Goal: Task Accomplishment & Management: Manage account settings

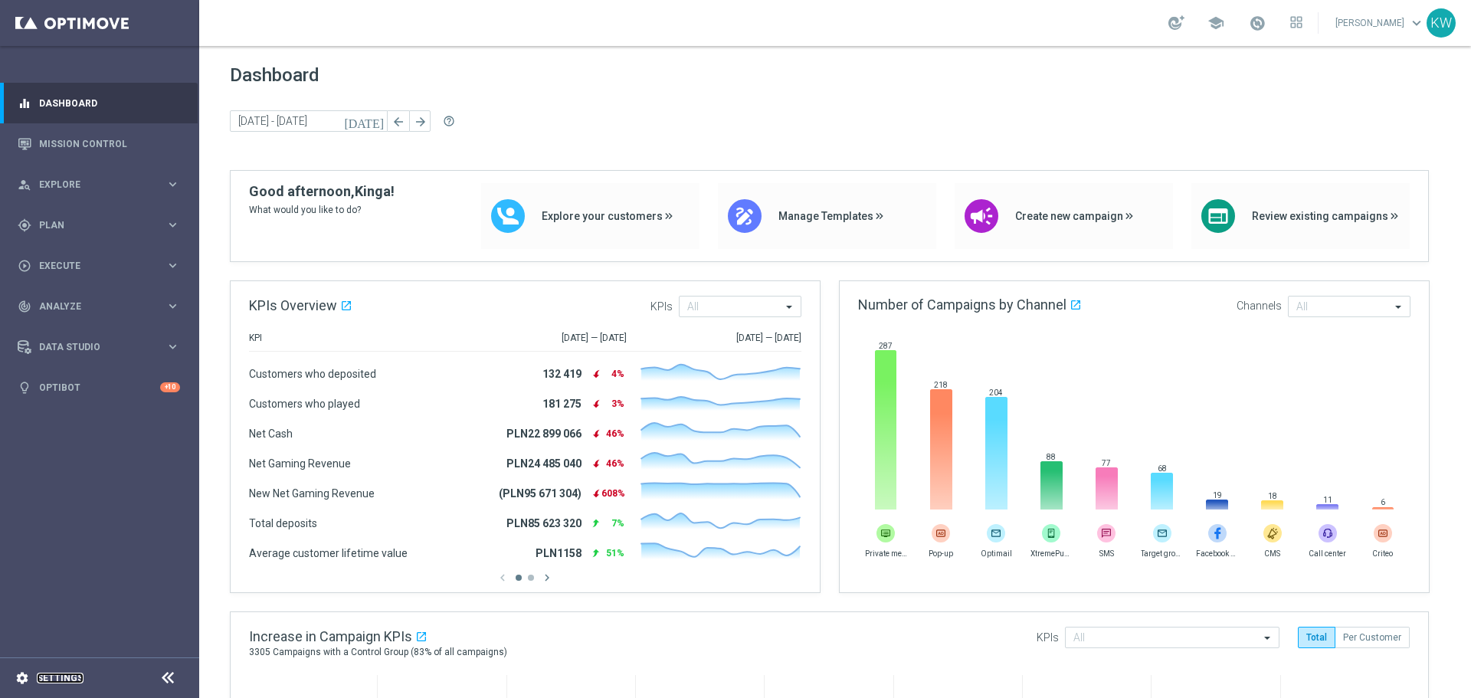
click at [78, 679] on link "Settings" at bounding box center [60, 677] width 47 height 9
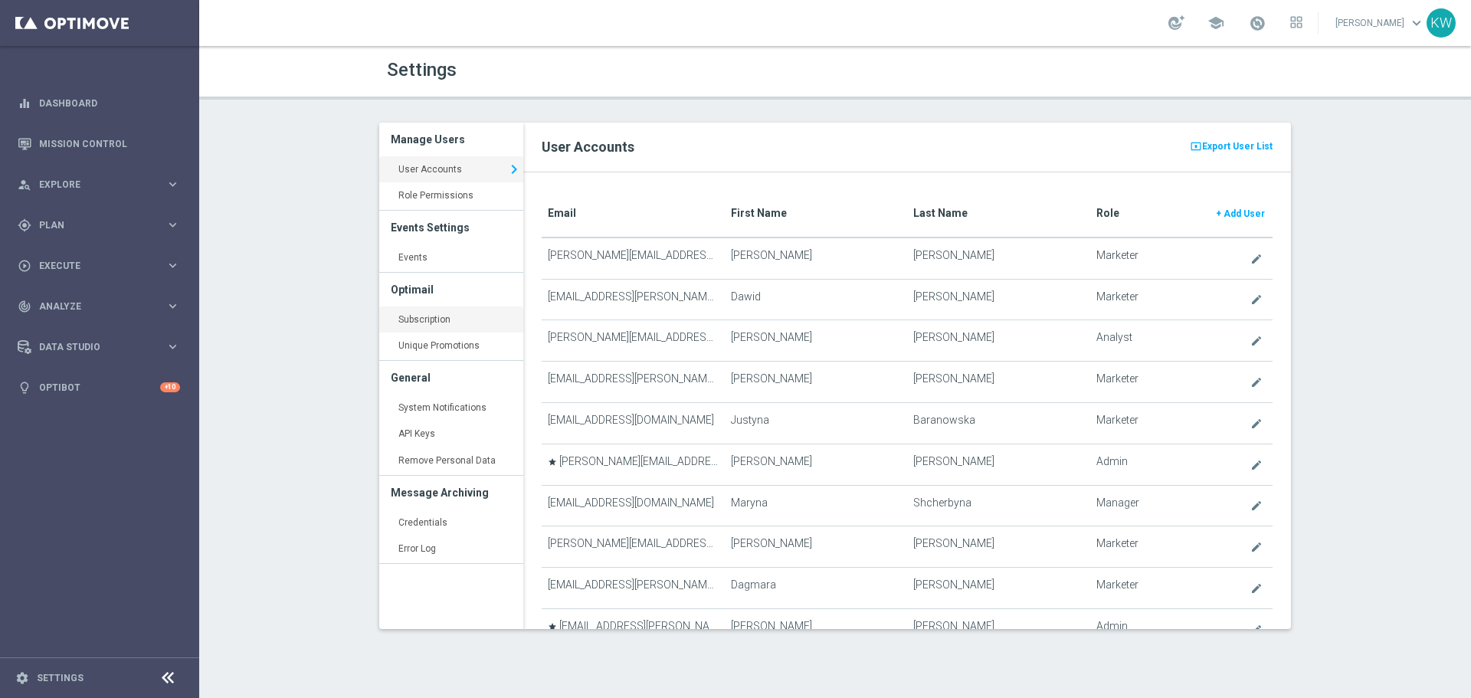
click at [456, 313] on link "Subscription keyboard_arrow_right" at bounding box center [451, 320] width 144 height 28
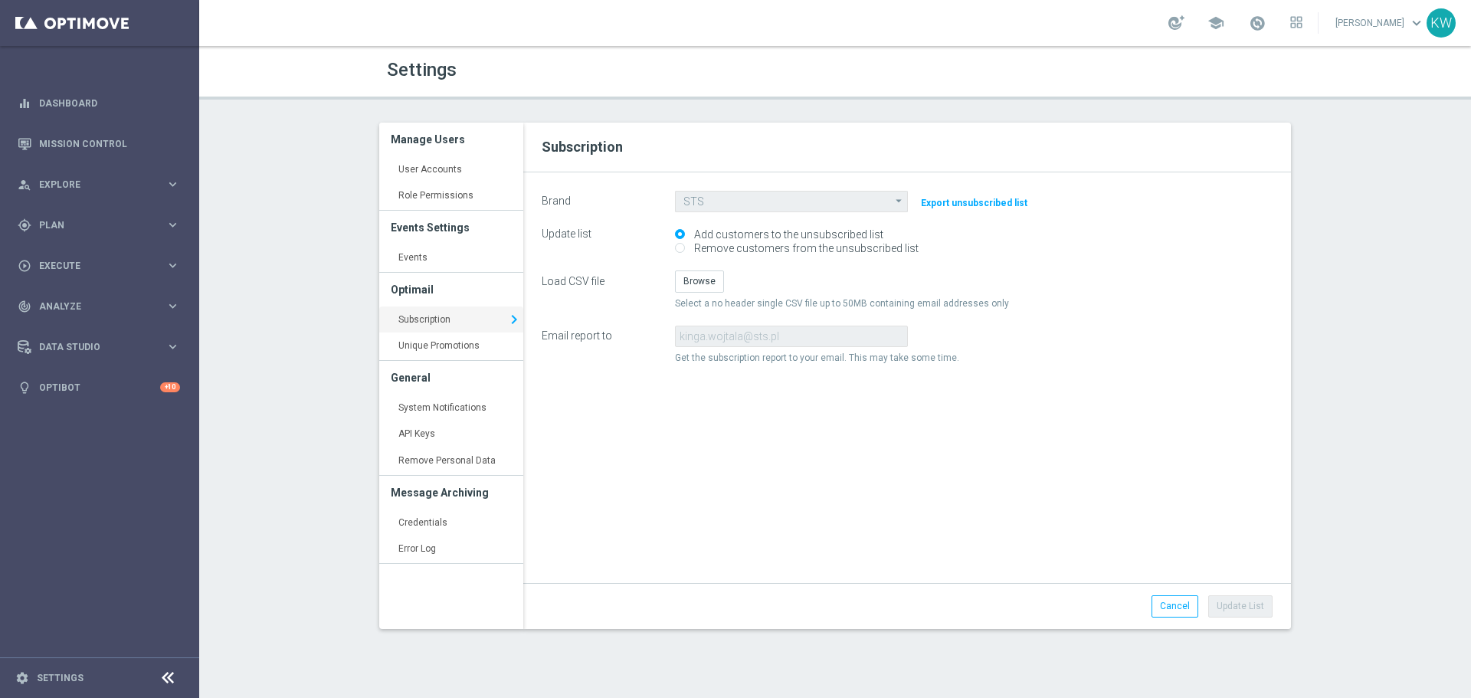
click at [866, 247] on label "Remove customers from the unsubscribed list" at bounding box center [804, 248] width 228 height 14
click at [685, 247] on input "Remove customers from the unsubscribed list" at bounding box center [680, 249] width 10 height 10
radio input "true"
click at [709, 278] on button "Browse" at bounding box center [699, 280] width 49 height 21
click at [1247, 602] on button "Update List" at bounding box center [1240, 605] width 64 height 21
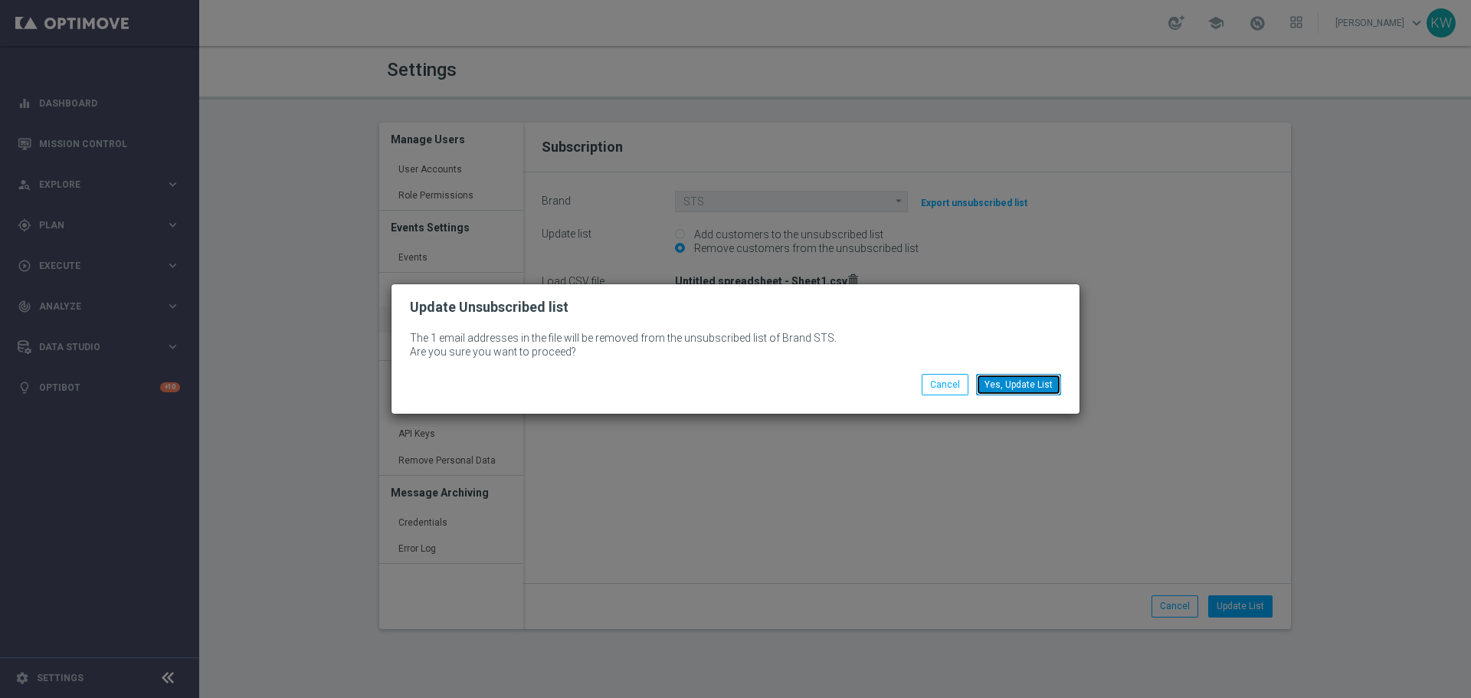
click at [1034, 392] on button "Yes, Update List" at bounding box center [1018, 384] width 85 height 21
type input "STS"
radio input "true"
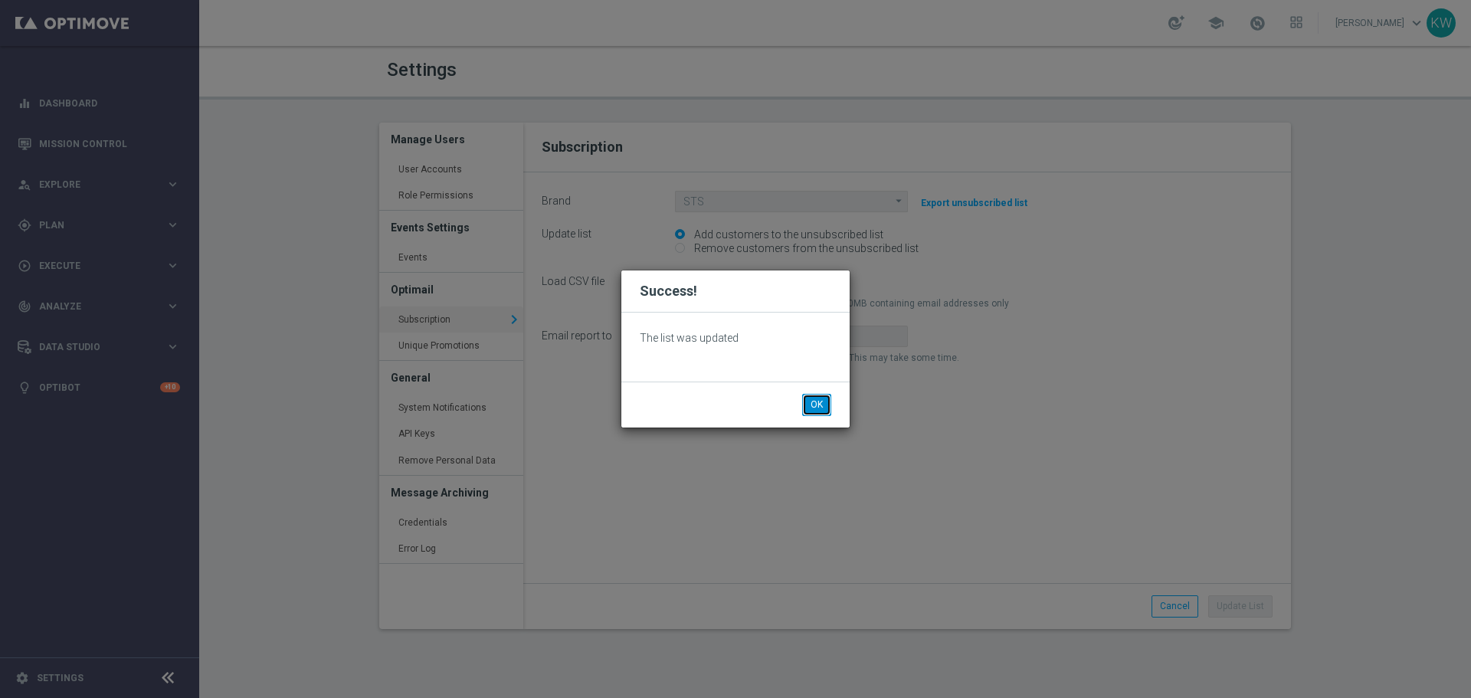
click at [811, 405] on button "OK" at bounding box center [816, 404] width 29 height 21
